Goal: Information Seeking & Learning: Learn about a topic

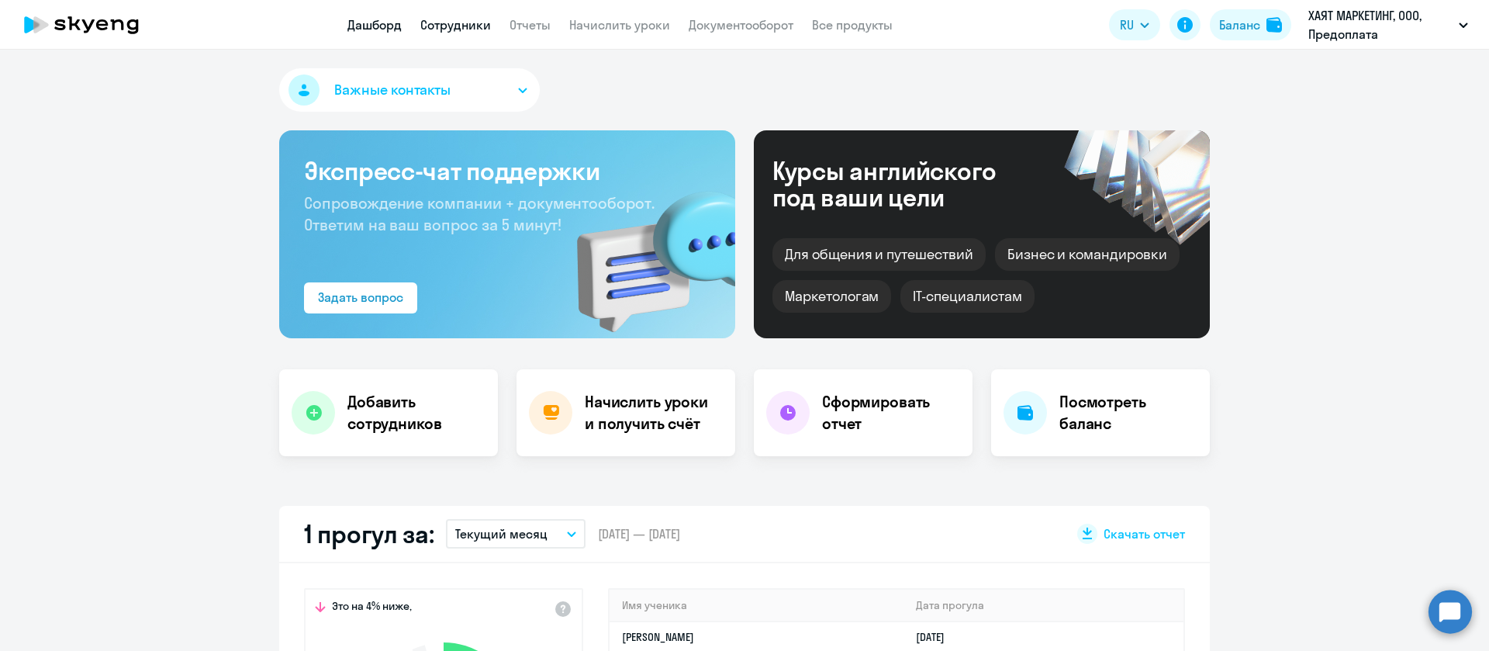
click at [467, 24] on link "Сотрудники" at bounding box center [455, 25] width 71 height 16
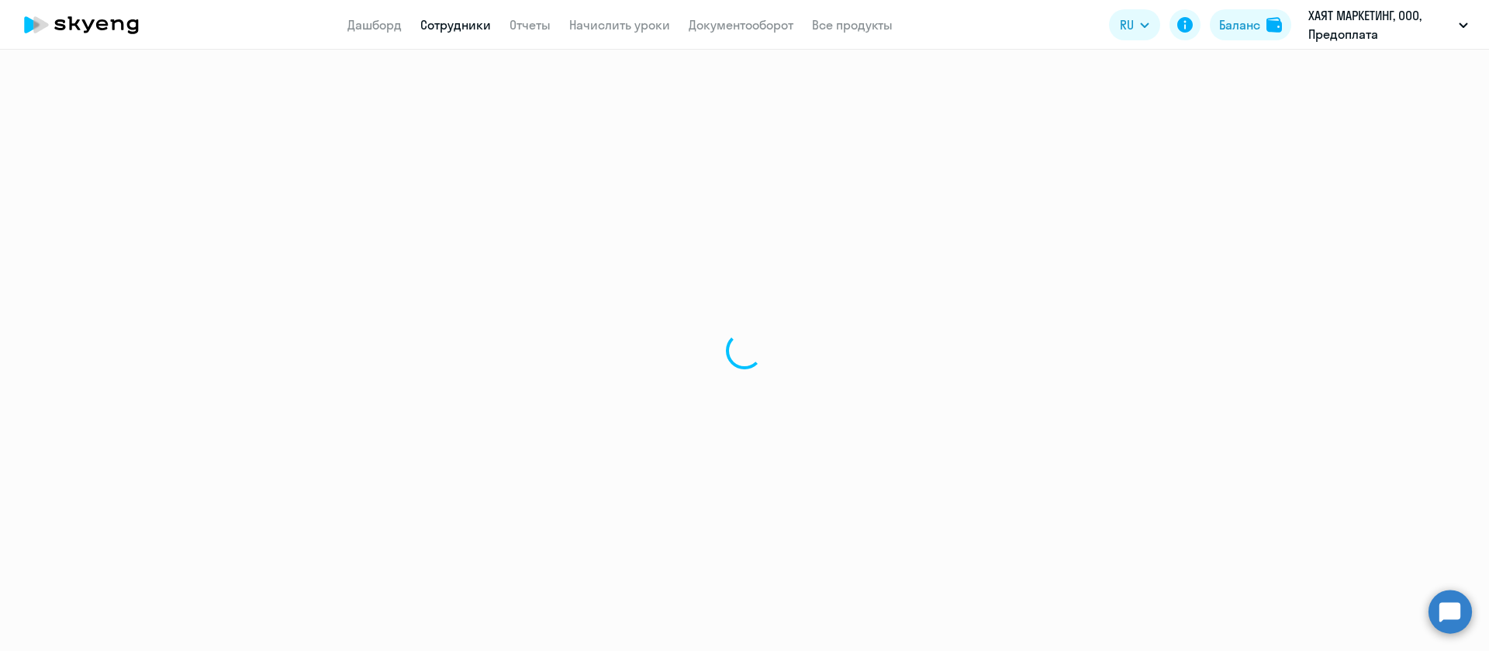
select select "30"
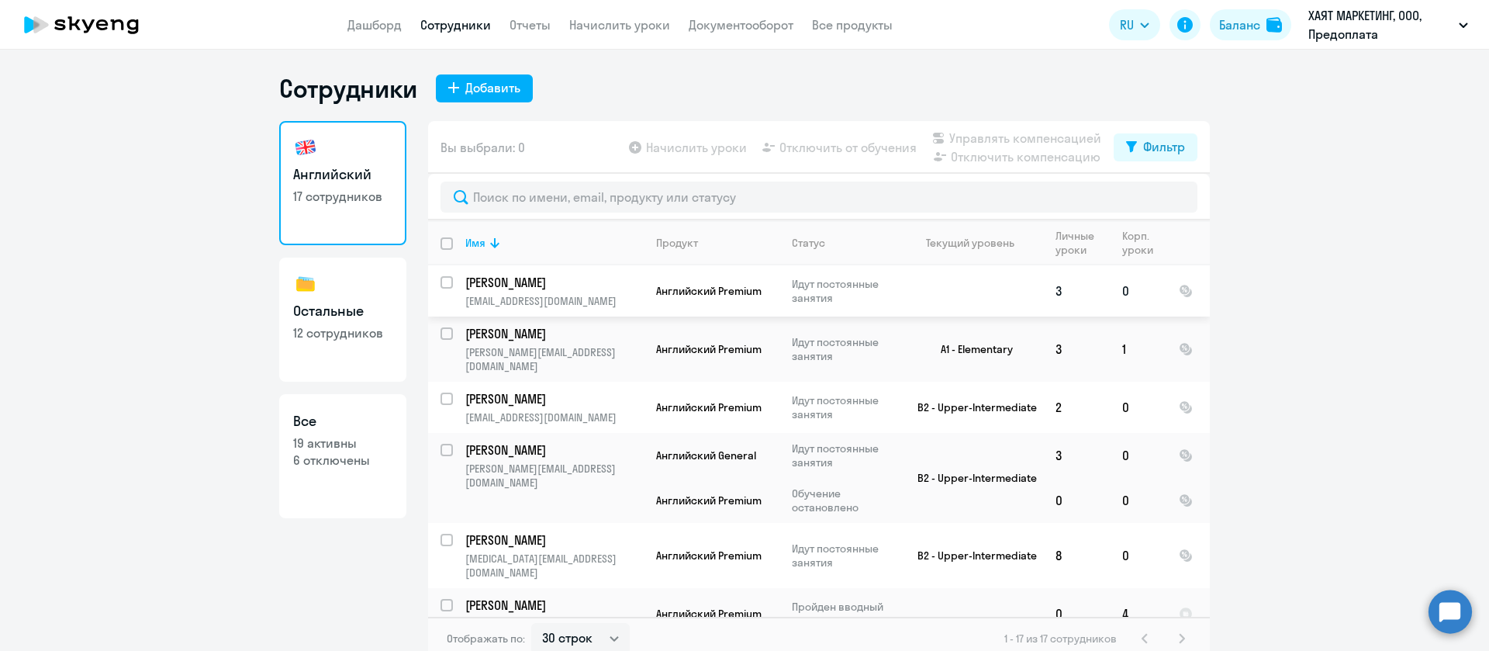
click at [537, 284] on p "[PERSON_NAME]" at bounding box center [552, 282] width 175 height 17
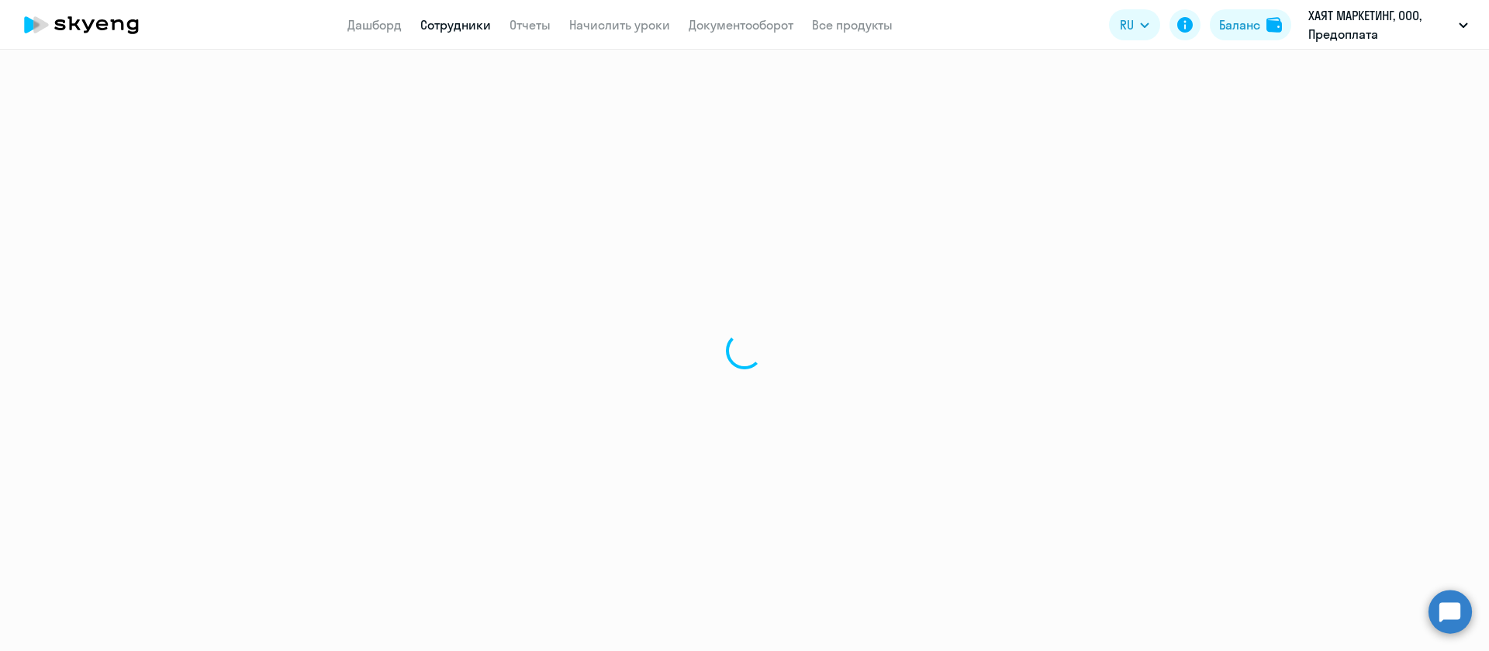
select select "english"
